Goal: Task Accomplishment & Management: Use online tool/utility

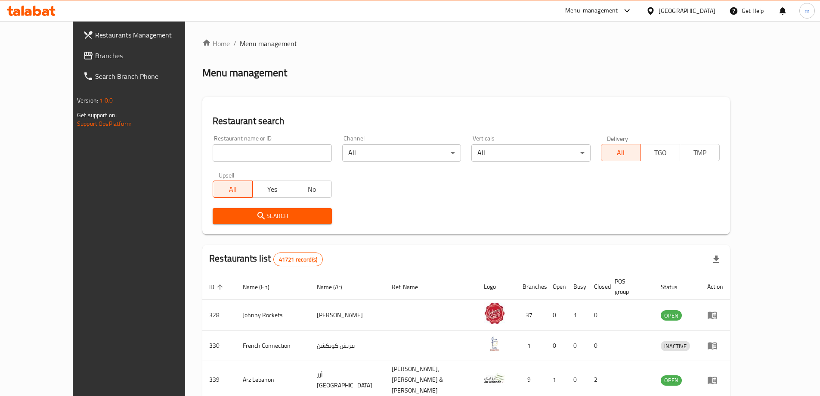
click at [95, 60] on span "Branches" at bounding box center [149, 55] width 108 height 10
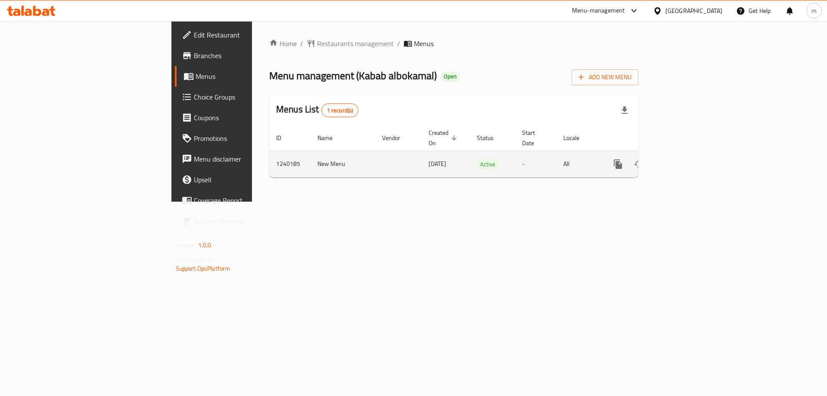
click at [690, 154] on link "enhanced table" at bounding box center [679, 164] width 21 height 21
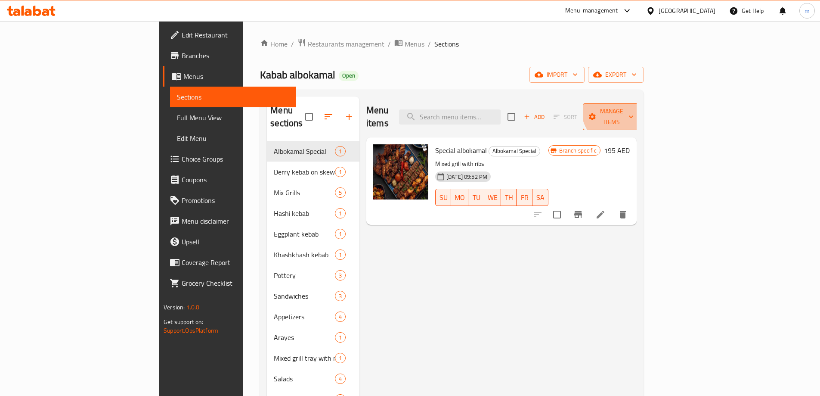
click at [634, 106] on span "Manage items" at bounding box center [612, 117] width 44 height 22
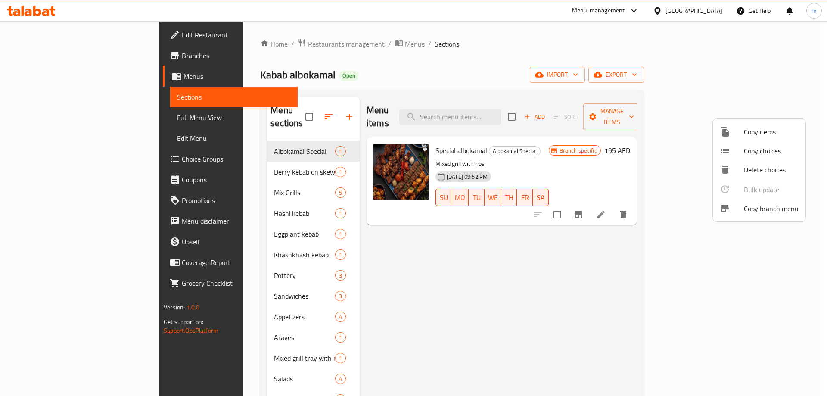
click at [765, 216] on li "Copy branch menu" at bounding box center [758, 208] width 93 height 19
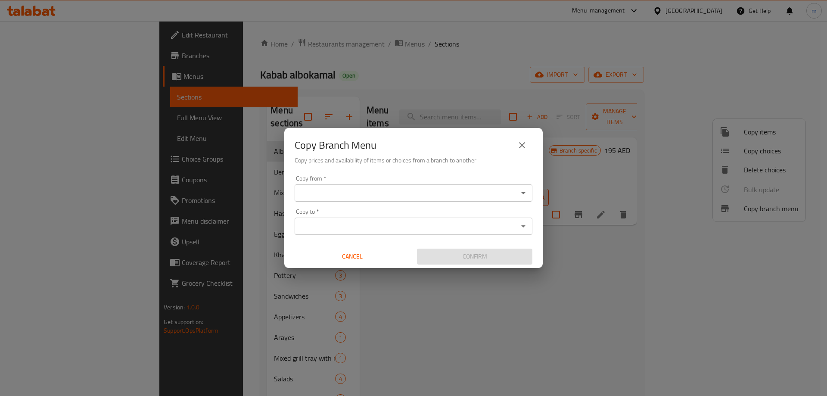
click at [408, 195] on input "Copy from   *" at bounding box center [406, 193] width 218 height 12
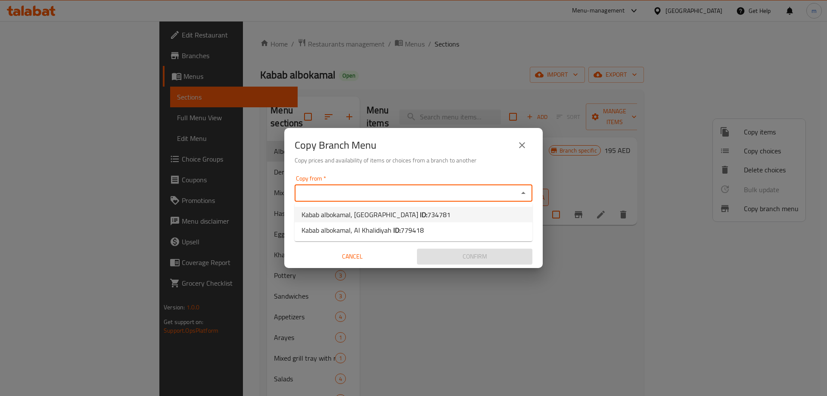
click at [427, 215] on span "734781" at bounding box center [438, 214] width 23 height 13
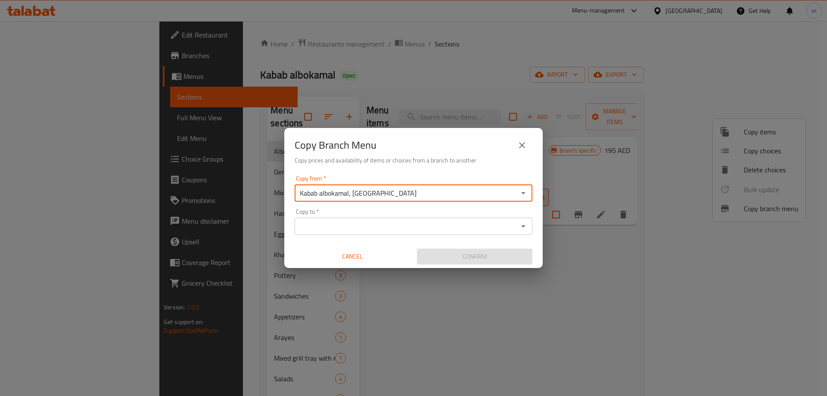
type input "Kabab albokamal, [GEOGRAPHIC_DATA]"
click at [412, 215] on div "Copy to   * Copy to *" at bounding box center [413, 221] width 238 height 26
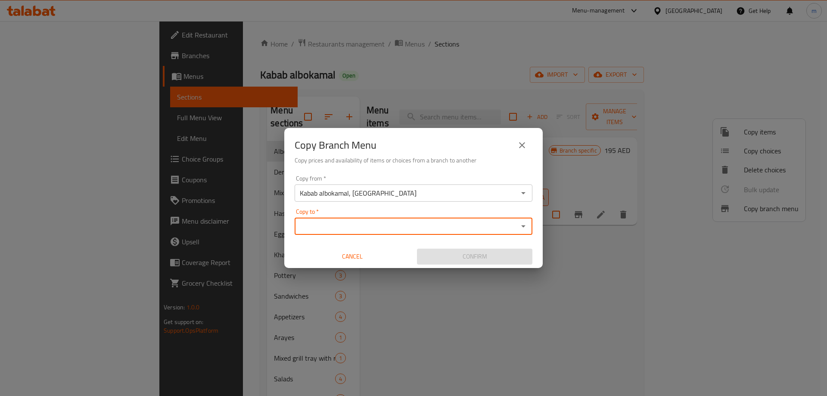
click at [411, 232] on input "Copy to   *" at bounding box center [406, 226] width 218 height 12
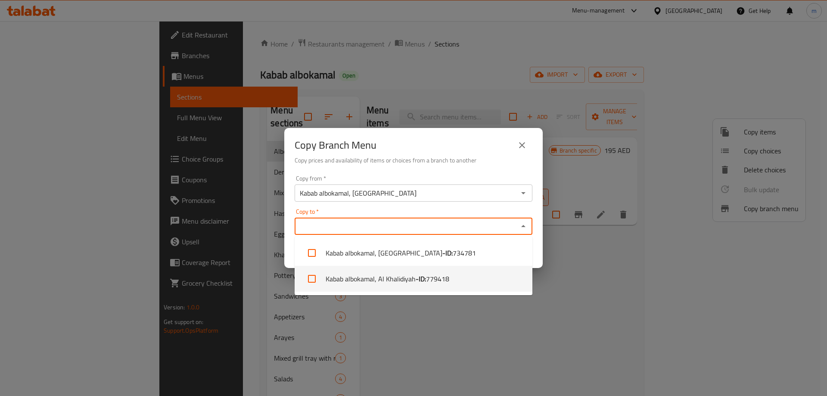
click at [424, 353] on div "Copy Branch Menu Copy prices and availability of items or choices from a branch…" at bounding box center [413, 198] width 827 height 396
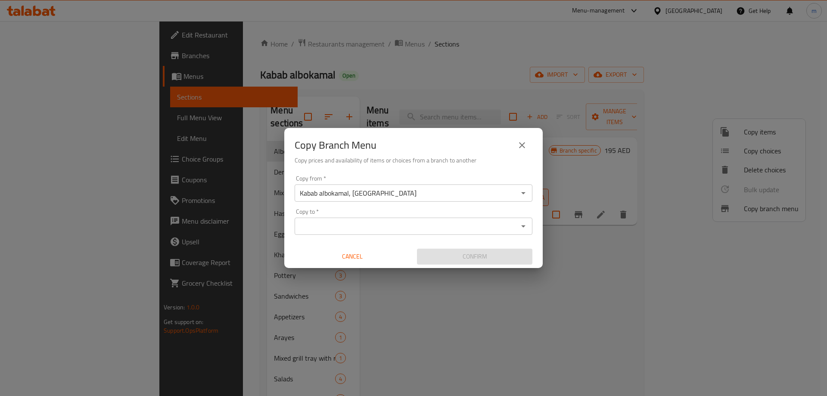
click at [364, 257] on span "Cancel" at bounding box center [352, 256] width 108 height 11
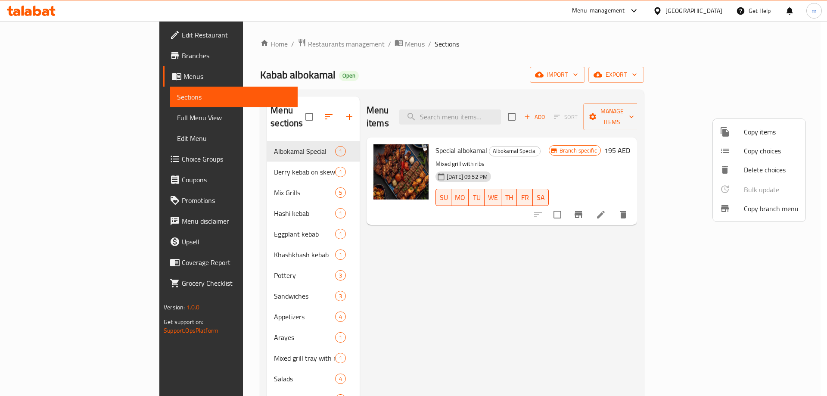
click at [92, 73] on div at bounding box center [413, 198] width 827 height 396
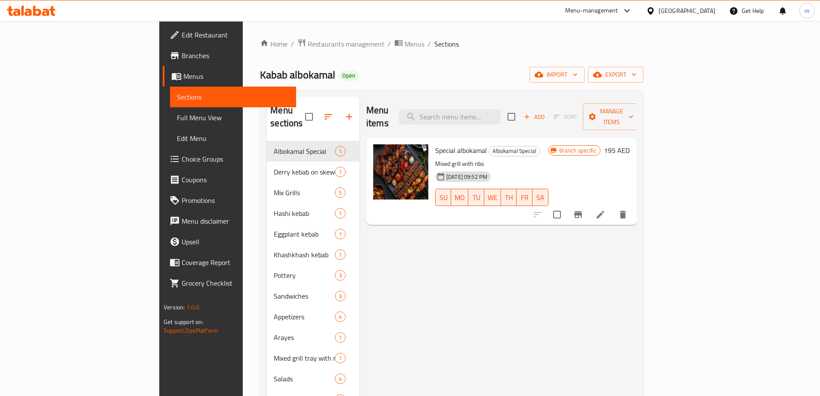
click at [183, 75] on span "Menus" at bounding box center [236, 76] width 106 height 10
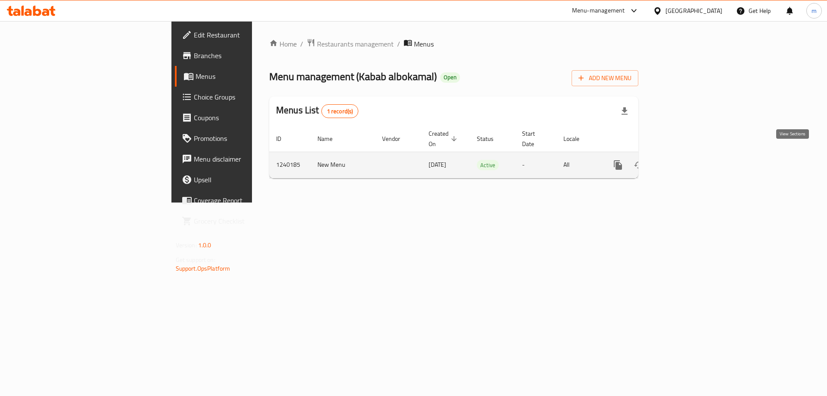
click at [685, 160] on icon "enhanced table" at bounding box center [680, 165] width 10 height 10
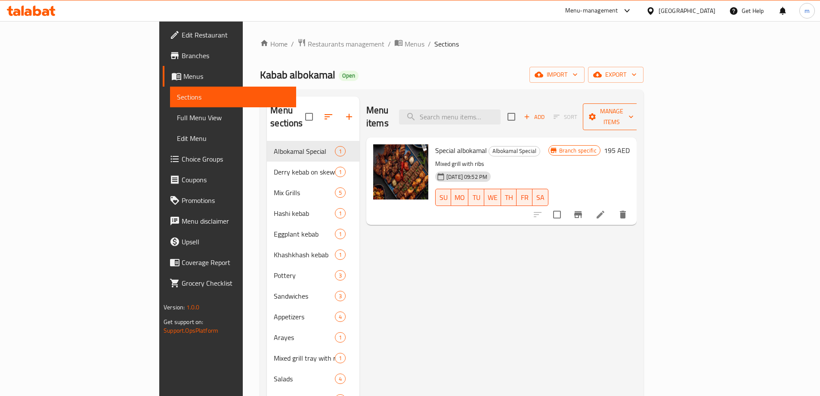
click at [634, 114] on span "Manage items" at bounding box center [612, 117] width 44 height 22
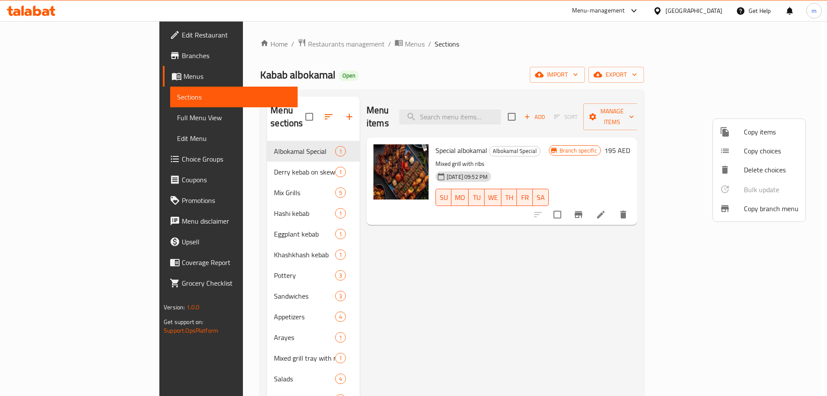
click at [737, 208] on div at bounding box center [731, 208] width 24 height 10
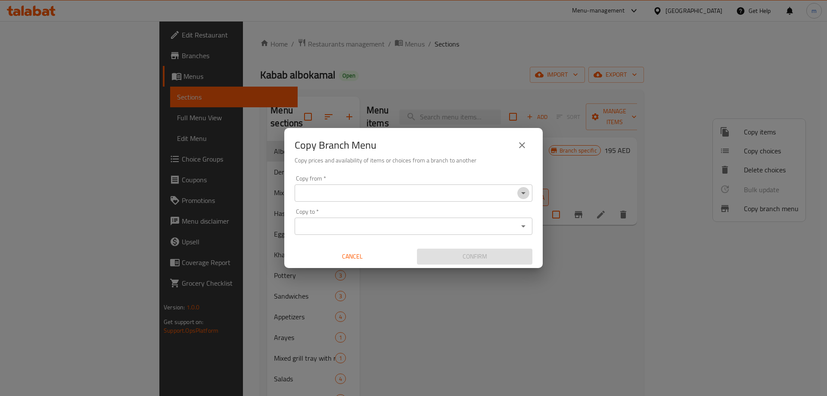
click at [520, 192] on icon "Open" at bounding box center [523, 193] width 10 height 10
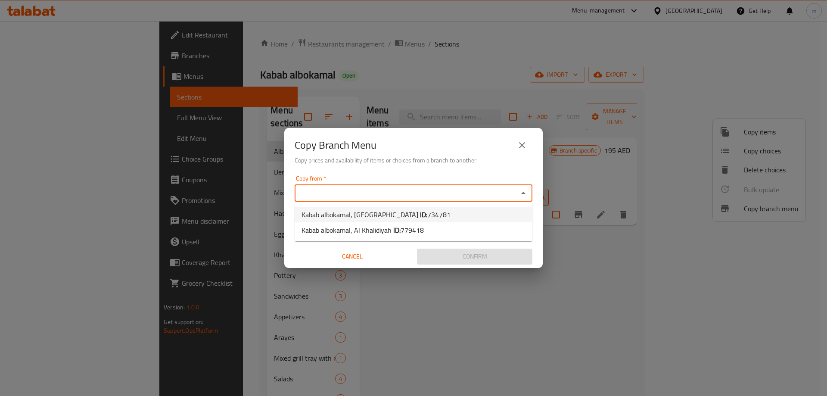
click at [440, 214] on li "Kabab albokamal, [GEOGRAPHIC_DATA] ID: 734781" at bounding box center [413, 214] width 238 height 15
type input "Kabab albokamal, [GEOGRAPHIC_DATA]"
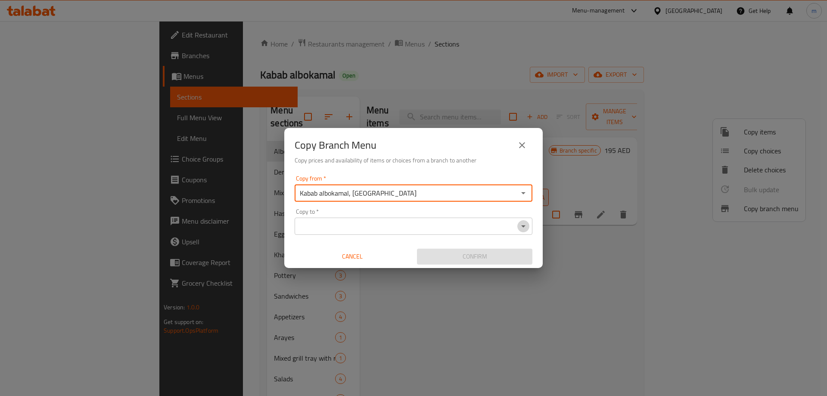
click at [521, 228] on icon "Open" at bounding box center [523, 226] width 10 height 10
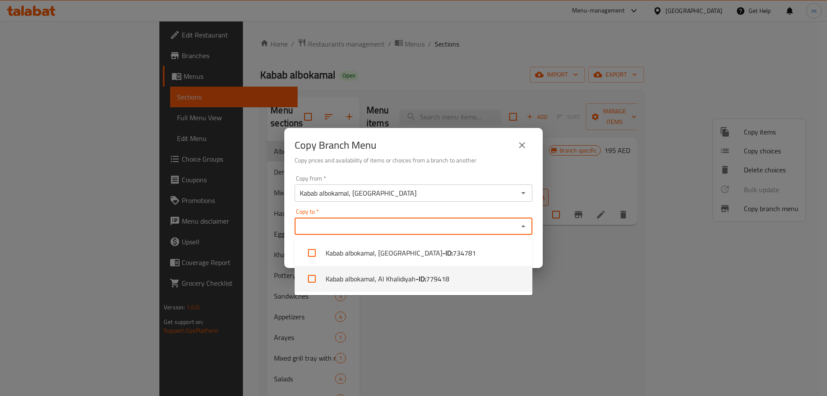
click at [440, 278] on span "779418" at bounding box center [437, 278] width 23 height 10
checkbox input "true"
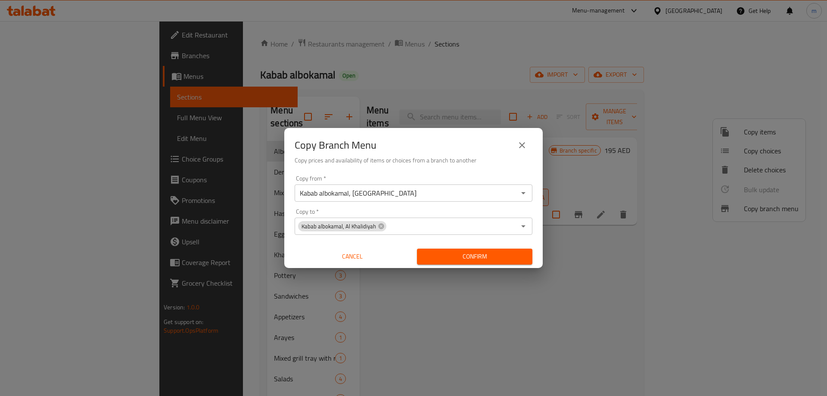
click at [468, 155] on h6 "Copy prices and availability of items or choices from a branch to another" at bounding box center [413, 159] width 238 height 9
click at [501, 253] on span "Confirm" at bounding box center [475, 256] width 102 height 11
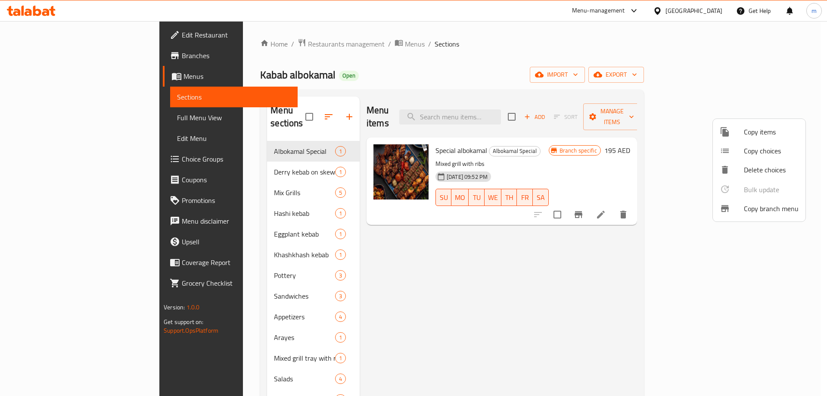
drag, startPoint x: 824, startPoint y: 62, endPoint x: 563, endPoint y: 339, distance: 381.0
click at [563, 339] on div at bounding box center [413, 198] width 827 height 396
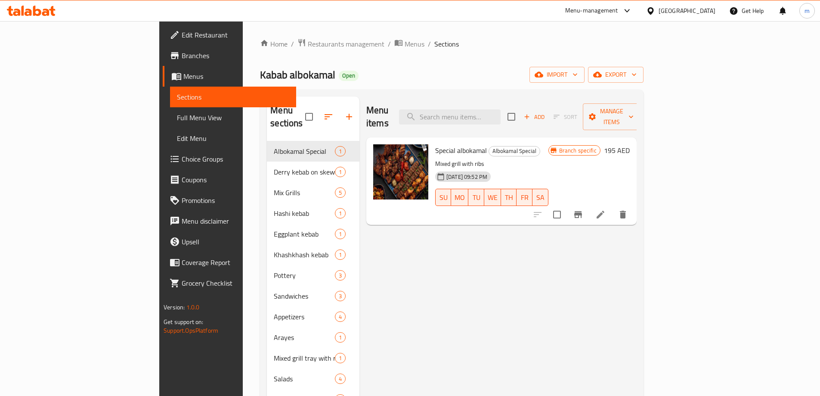
click at [183, 76] on span "Menus" at bounding box center [236, 76] width 106 height 10
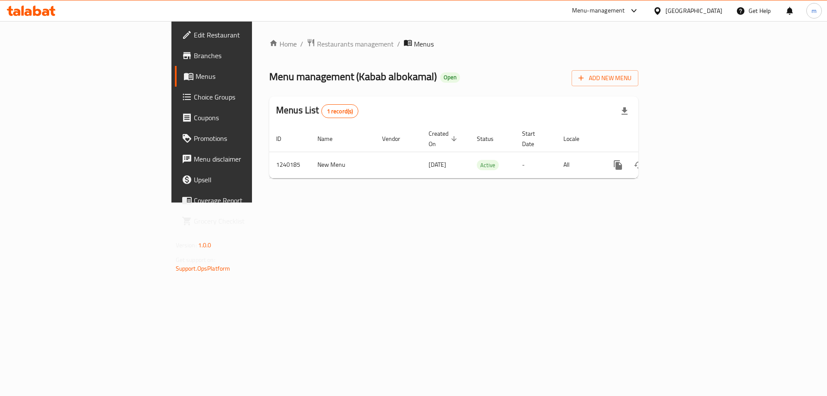
click at [413, 84] on div "Menu management ( Kabab albokamal ) Open Add New Menu" at bounding box center [453, 76] width 369 height 19
click at [194, 54] on span "Branches" at bounding box center [248, 55] width 109 height 10
